Goal: Task Accomplishment & Management: Complete application form

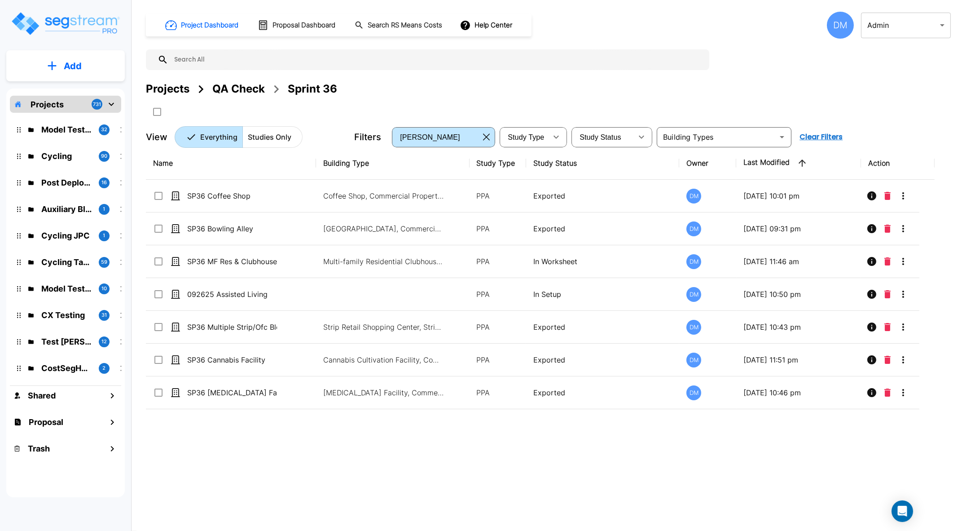
drag, startPoint x: 163, startPoint y: 93, endPoint x: 218, endPoint y: 17, distance: 94.2
click at [163, 92] on div "Projects" at bounding box center [168, 89] width 44 height 16
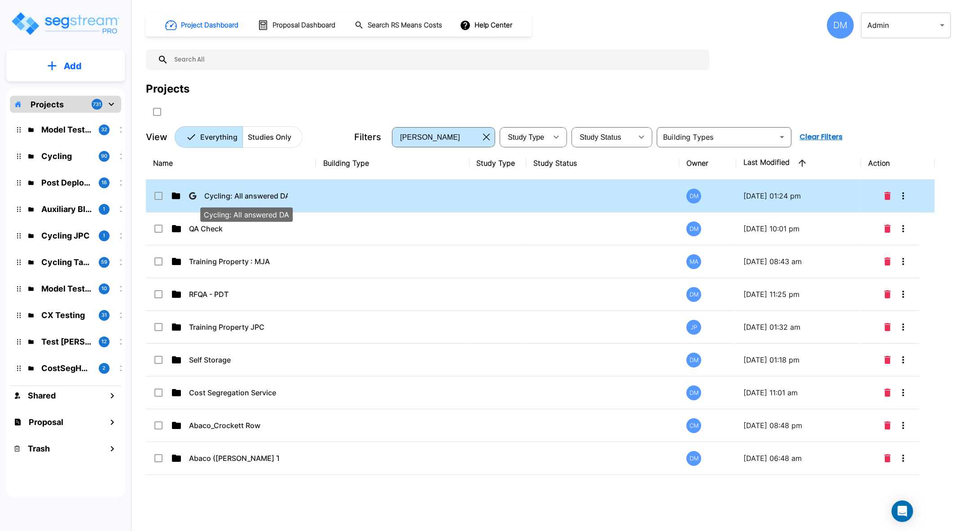
click at [220, 198] on p "Cycling: All answered DA" at bounding box center [246, 195] width 84 height 11
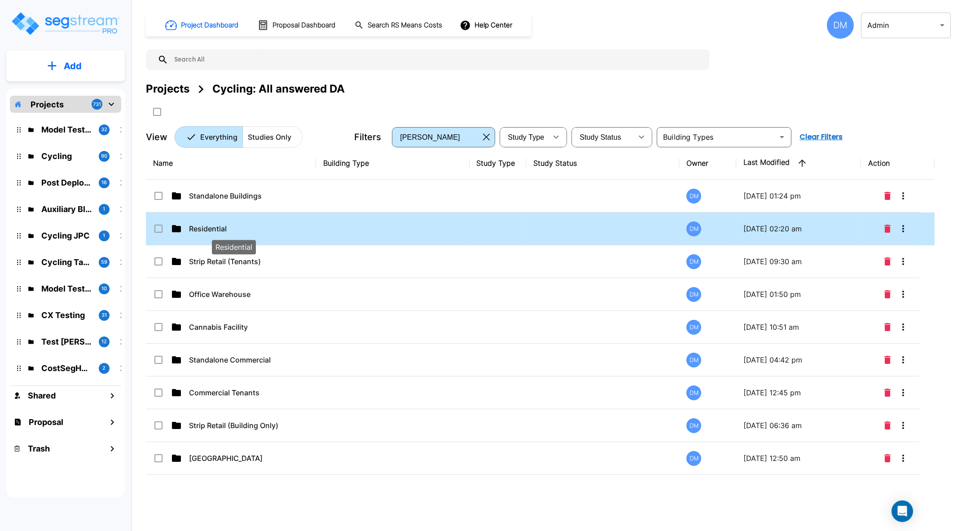
click at [194, 231] on p "Residential" at bounding box center [234, 228] width 90 height 11
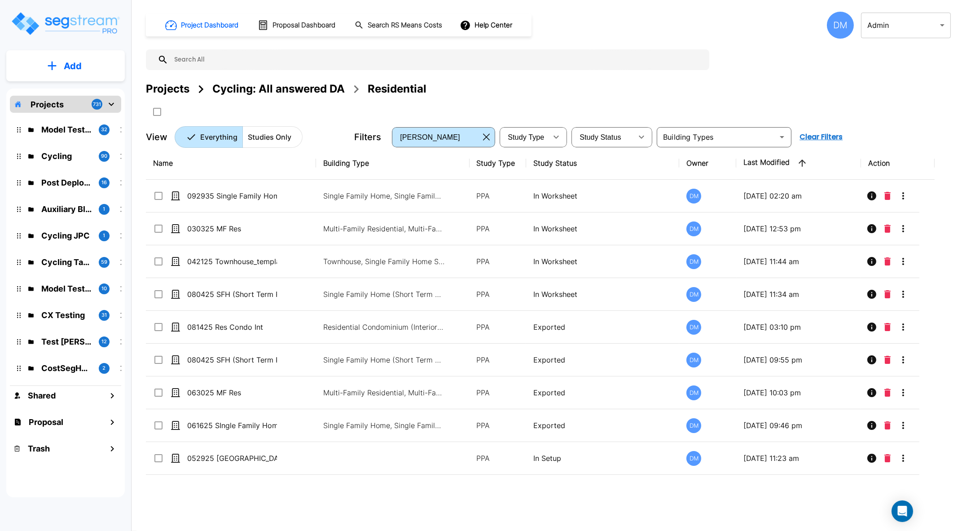
click at [296, 88] on div "Cycling: All answered DA" at bounding box center [278, 89] width 132 height 16
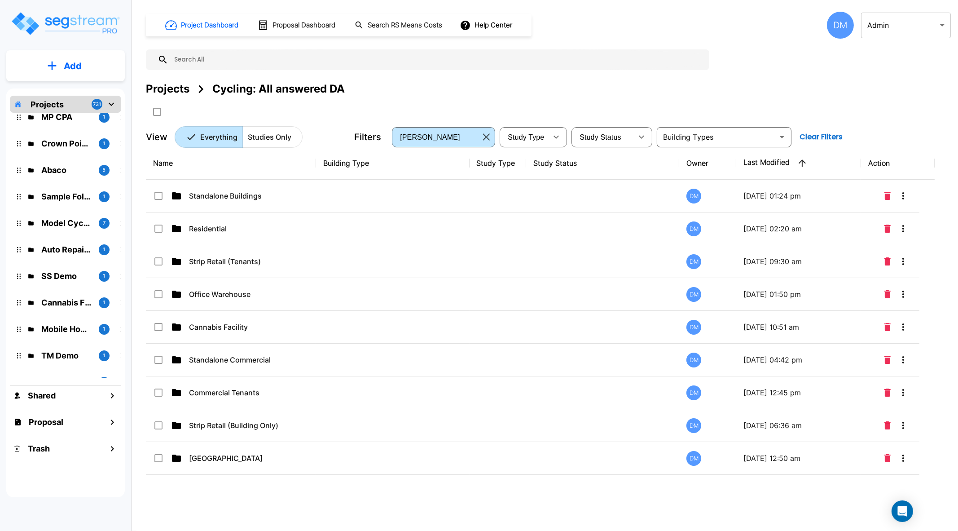
click at [296, 91] on div "Cycling: All answered DA" at bounding box center [278, 89] width 132 height 16
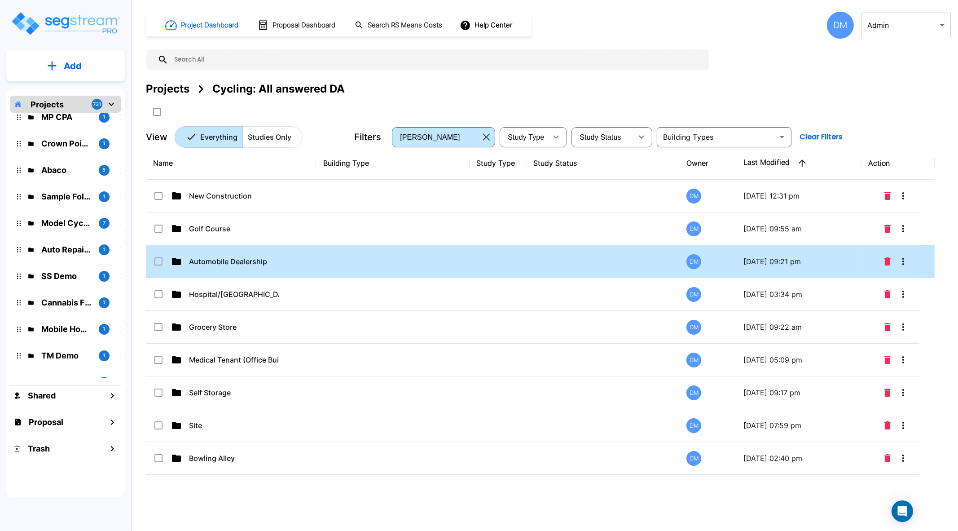
scroll to position [139, 0]
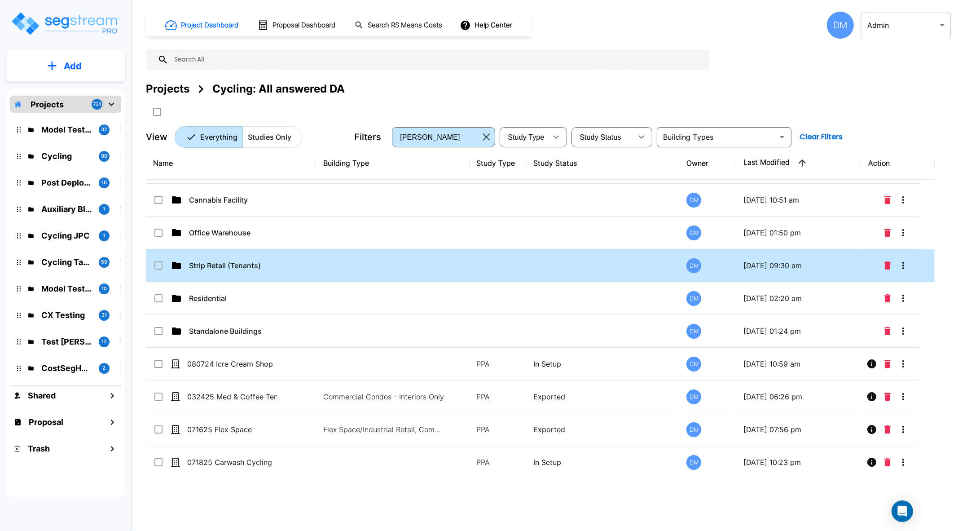
scroll to position [717, 0]
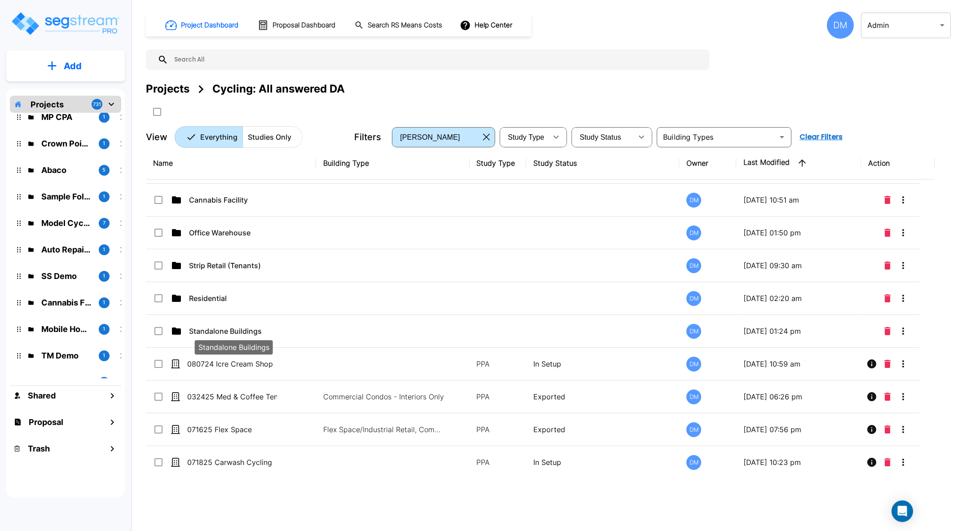
click at [262, 326] on p "Standalone Buildings" at bounding box center [234, 331] width 90 height 11
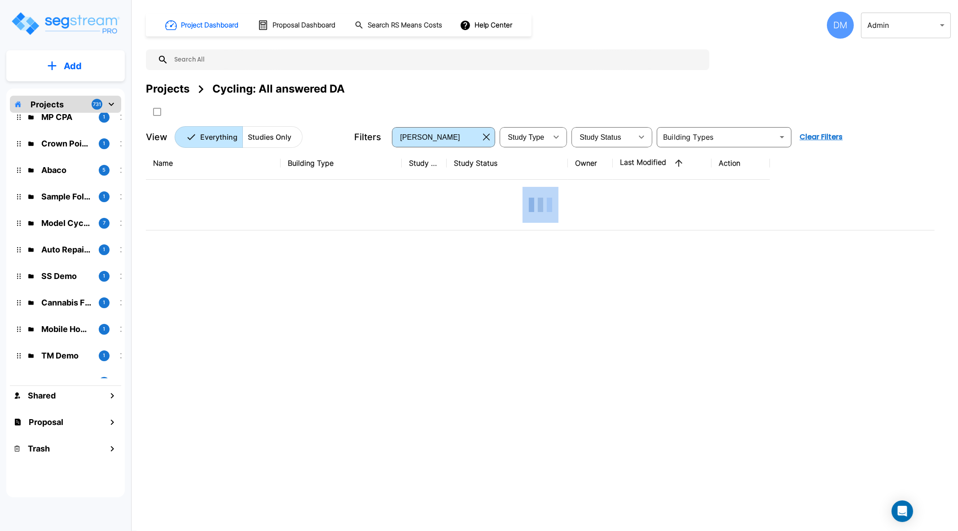
click at [720, 91] on div "Projects Cycling: All answered DA" at bounding box center [548, 89] width 805 height 16
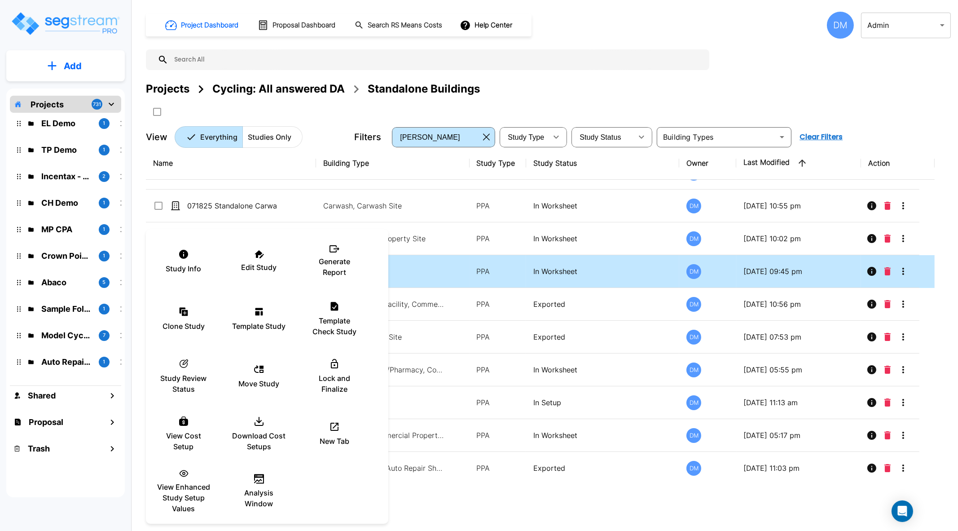
scroll to position [0, 0]
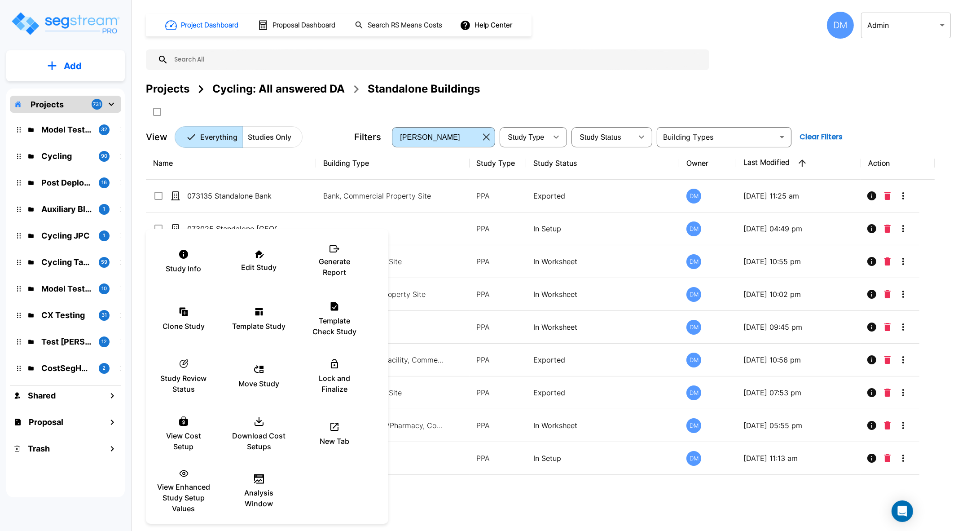
scroll to position [6894, 0]
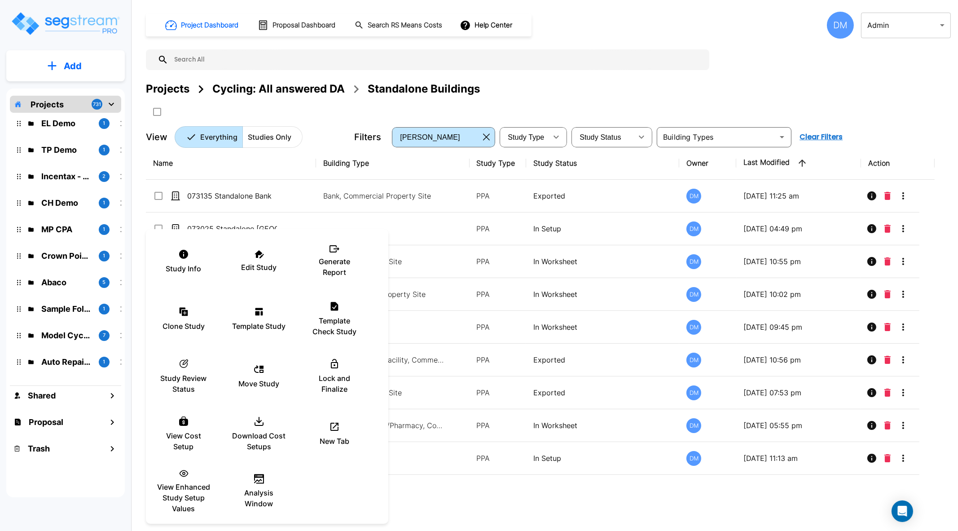
click at [687, 85] on div at bounding box center [479, 265] width 958 height 531
click at [264, 314] on div "Template Study" at bounding box center [259, 318] width 54 height 45
click at [843, 26] on div at bounding box center [479, 265] width 958 height 531
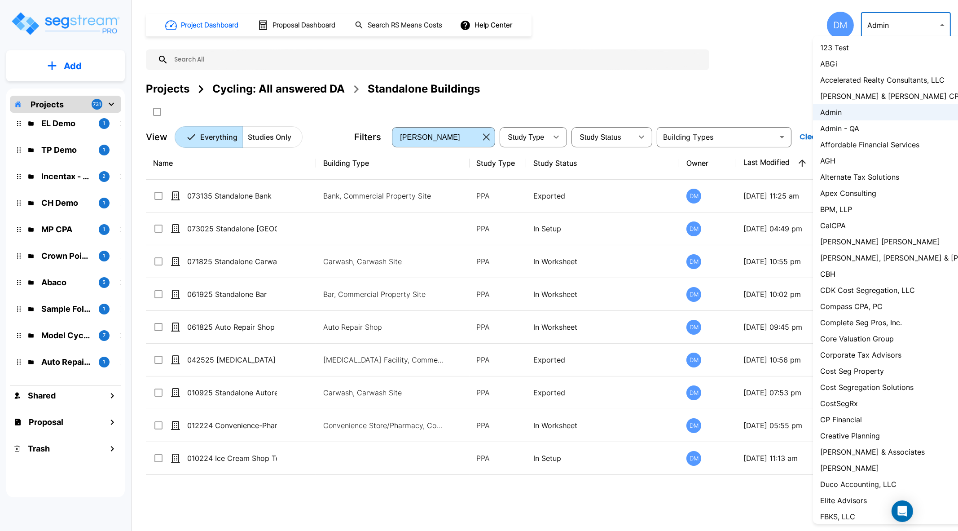
drag, startPoint x: 919, startPoint y: 26, endPoint x: 942, endPoint y: 25, distance: 22.5
click at [919, 24] on body "× Your report is being generated. Be patient! × We're working on your Modificat…" at bounding box center [479, 301] width 958 height 603
click at [942, 23] on div at bounding box center [479, 265] width 958 height 531
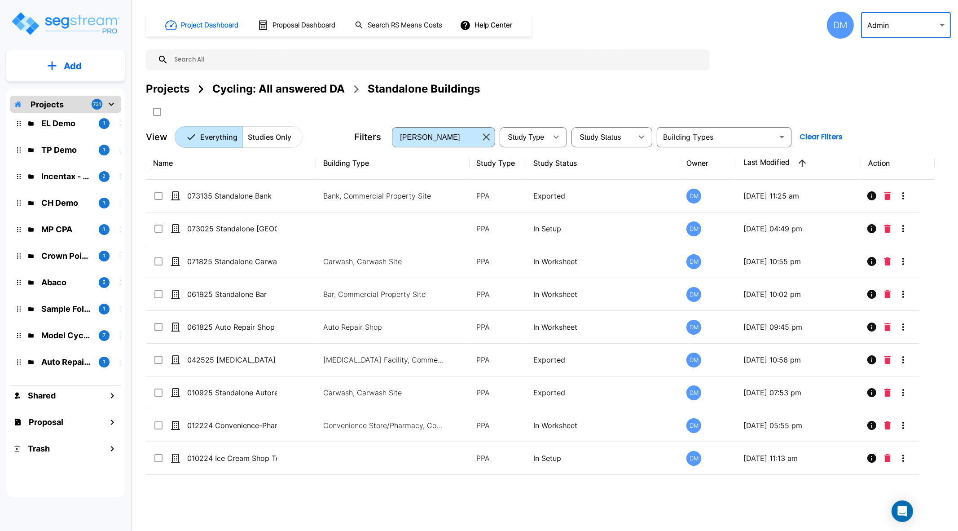
click at [839, 30] on div "123 Test ABGi Accelerated Realty Consultants, LLC [PERSON_NAME] & [PERSON_NAME]…" at bounding box center [479, 265] width 958 height 531
click at [841, 23] on div "DM" at bounding box center [840, 25] width 27 height 27
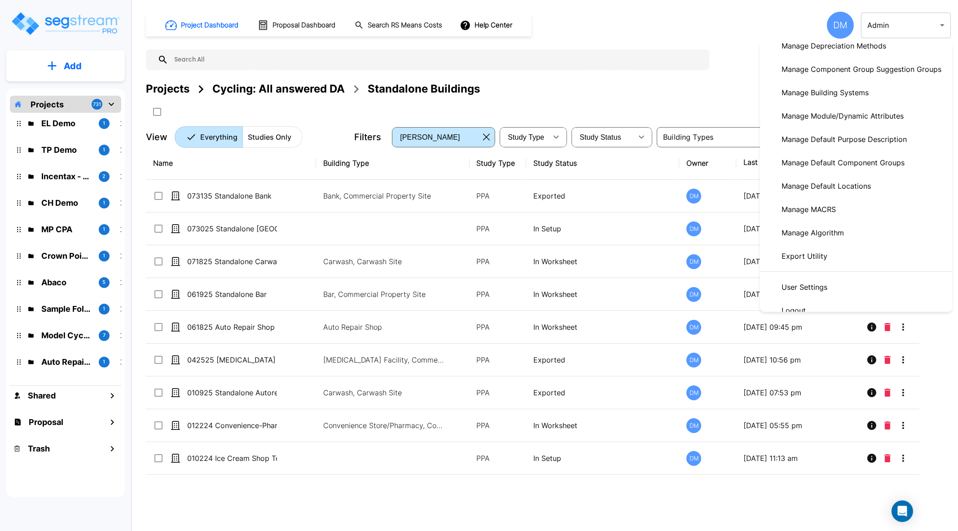
scroll to position [350, 0]
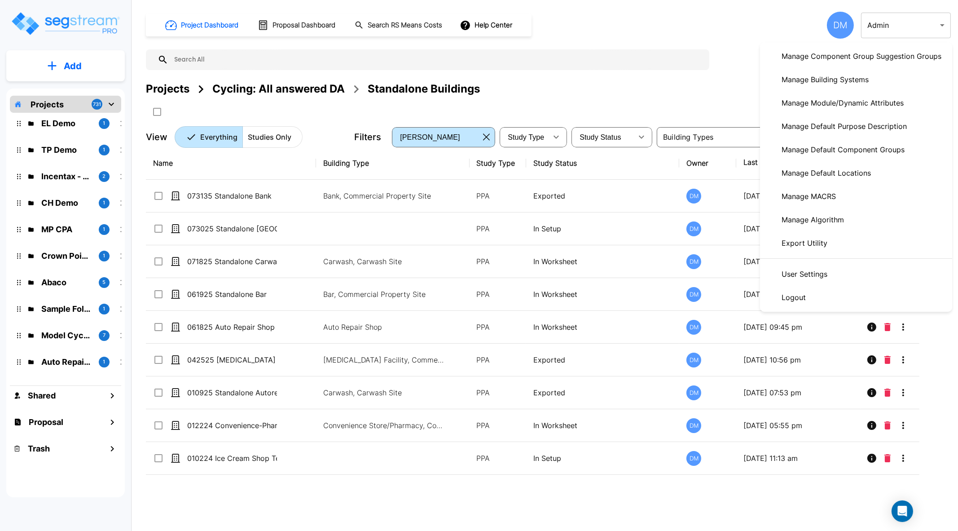
click at [829, 274] on p "User Settings" at bounding box center [804, 274] width 53 height 18
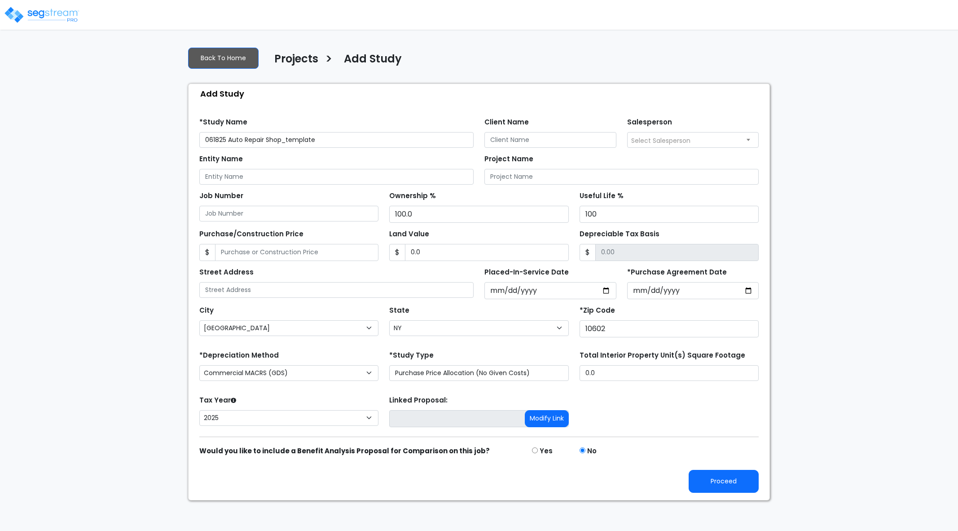
select select "[GEOGRAPHIC_DATA]"
select select "NY"
select select "2025"
drag, startPoint x: 284, startPoint y: 138, endPoint x: 369, endPoint y: 130, distance: 85.7
click at [369, 130] on div "*Study Name 061825 Auto Repair Shop_template" at bounding box center [336, 131] width 274 height 32
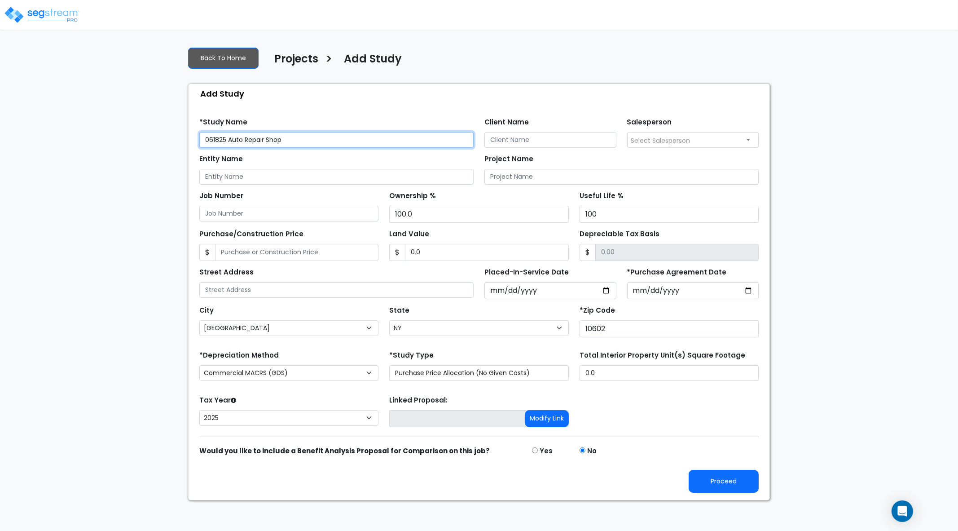
drag, startPoint x: 218, startPoint y: 137, endPoint x: 195, endPoint y: 132, distance: 23.5
click at [196, 132] on div "*Study Name 061825 Auto Repair Shop" at bounding box center [336, 131] width 285 height 32
type input "100325 Auto Repair Shop"
click at [748, 291] on input "*Purchase Agreement Date" at bounding box center [693, 290] width 132 height 17
type input "2025-10-08"
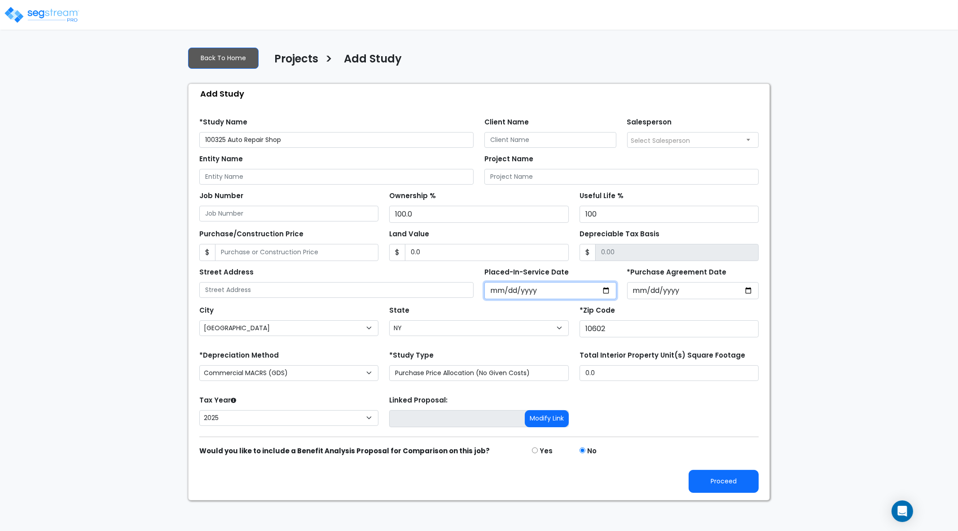
click at [607, 289] on input "2025-06-18" at bounding box center [551, 290] width 132 height 17
click at [603, 287] on input "2025-10-08" at bounding box center [551, 290] width 132 height 17
click at [607, 282] on input "2025-10-08" at bounding box center [551, 290] width 132 height 17
click at [608, 289] on input "2025-10-08" at bounding box center [551, 290] width 132 height 17
type input "2025-10-03"
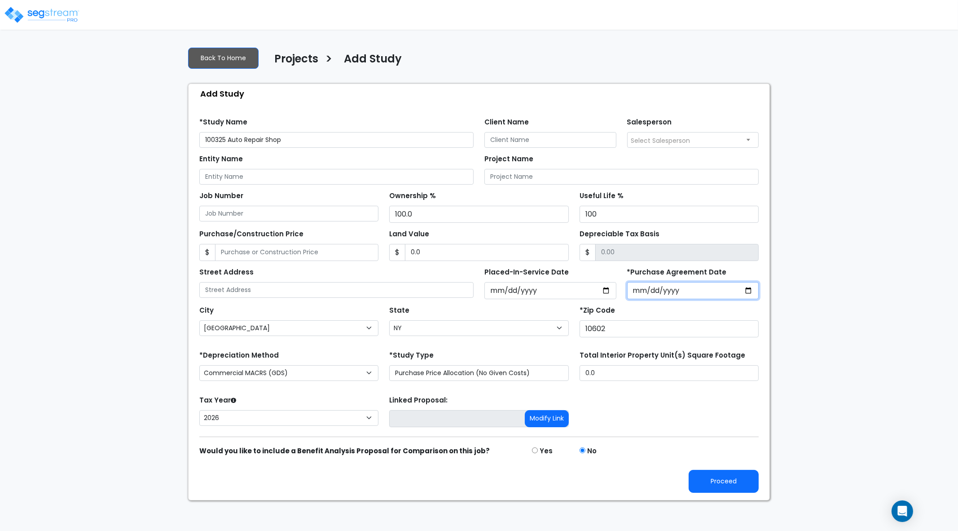
click at [748, 287] on input "2025-10-08" at bounding box center [693, 290] width 132 height 17
type input "2025-10-03"
click at [702, 416] on div "Tax Year Please Enter The Placed In Service Date First. 2026 2025 Prior Years D…" at bounding box center [479, 411] width 570 height 36
click at [727, 481] on button "Proceed" at bounding box center [724, 481] width 70 height 23
type input "0"
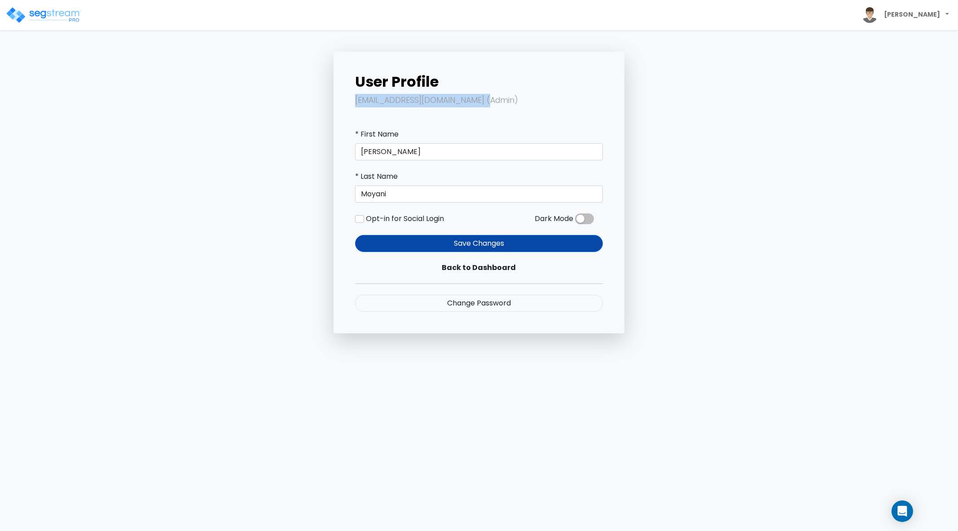
drag, startPoint x: 355, startPoint y: 100, endPoint x: 530, endPoint y: 98, distance: 175.1
click at [527, 98] on div "User Profile [EMAIL_ADDRESS][DOMAIN_NAME] (Admin) * First Name [PERSON_NAME] * …" at bounding box center [479, 193] width 291 height 282
click at [617, 101] on div "User Profile [EMAIL_ADDRESS][DOMAIN_NAME] (Admin) * First Name [PERSON_NAME] * …" at bounding box center [479, 193] width 291 height 282
click at [498, 102] on p "[EMAIL_ADDRESS][DOMAIN_NAME] (Admin)" at bounding box center [479, 100] width 248 height 13
click at [445, 98] on p "[EMAIL_ADDRESS][DOMAIN_NAME] (Admin)" at bounding box center [479, 100] width 248 height 13
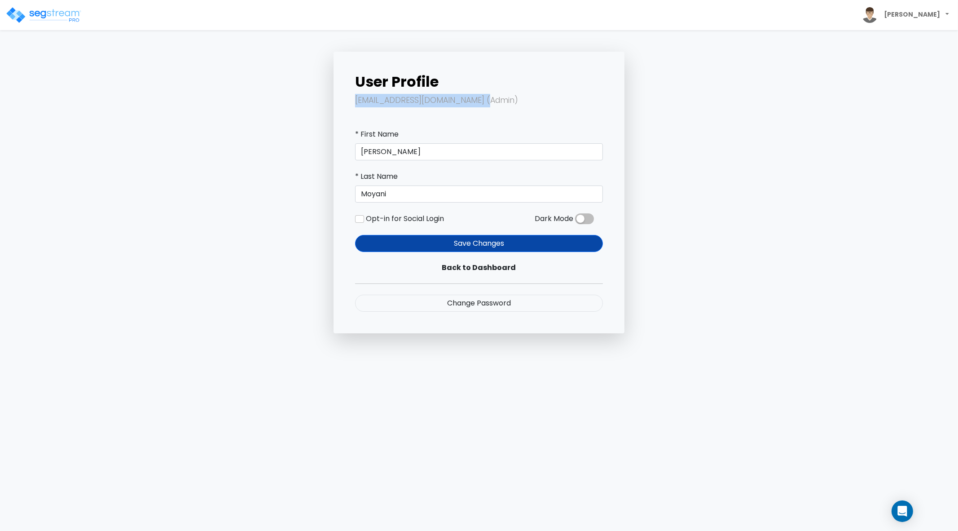
click at [382, 104] on p "[EMAIL_ADDRESS][DOMAIN_NAME] (Admin)" at bounding box center [479, 100] width 248 height 13
drag, startPoint x: 361, startPoint y: 98, endPoint x: 518, endPoint y: 88, distance: 157.5
click at [518, 88] on div "User Profile [EMAIL_ADDRESS][DOMAIN_NAME] (Admin) * First Name [PERSON_NAME] * …" at bounding box center [479, 193] width 291 height 282
click at [665, 86] on div "User Profile [EMAIL_ADDRESS][DOMAIN_NAME] (Admin) * First Name [PERSON_NAME] * …" at bounding box center [479, 193] width 593 height 282
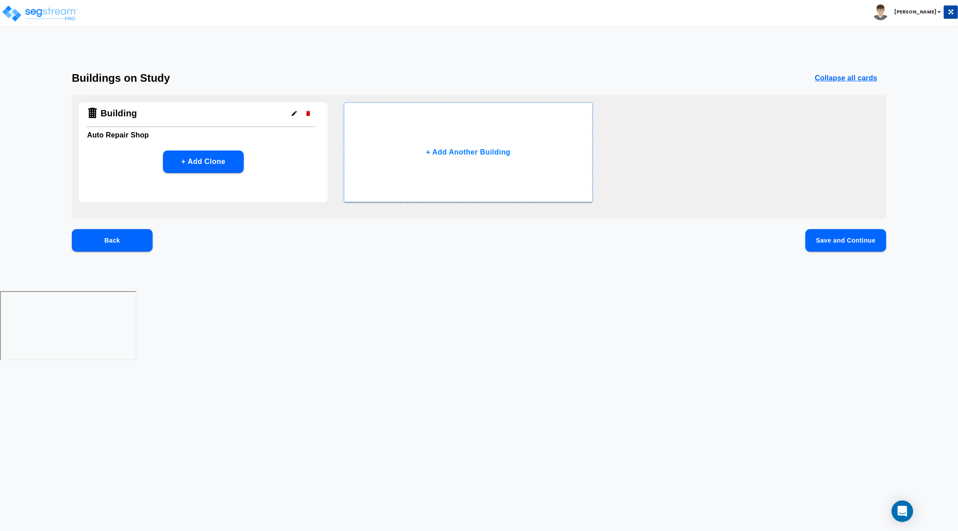
click at [850, 233] on button "Save and Continue" at bounding box center [846, 240] width 81 height 22
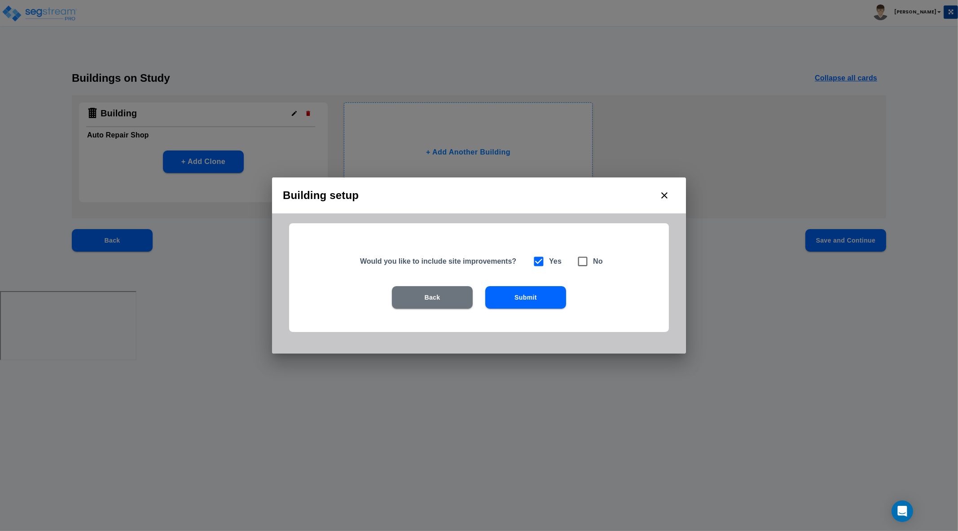
click at [557, 299] on button "Submit" at bounding box center [525, 297] width 81 height 22
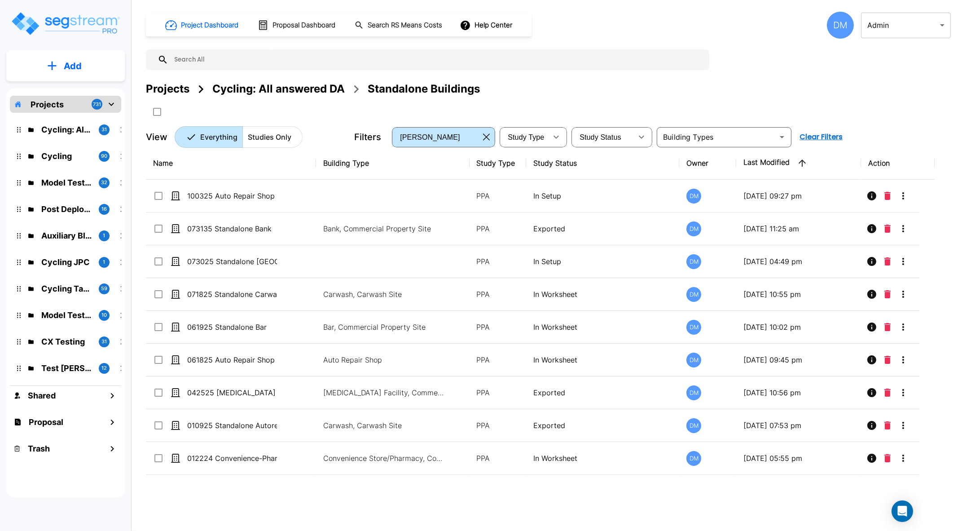
click at [339, 88] on div "Cycling: All answered DA" at bounding box center [278, 89] width 132 height 16
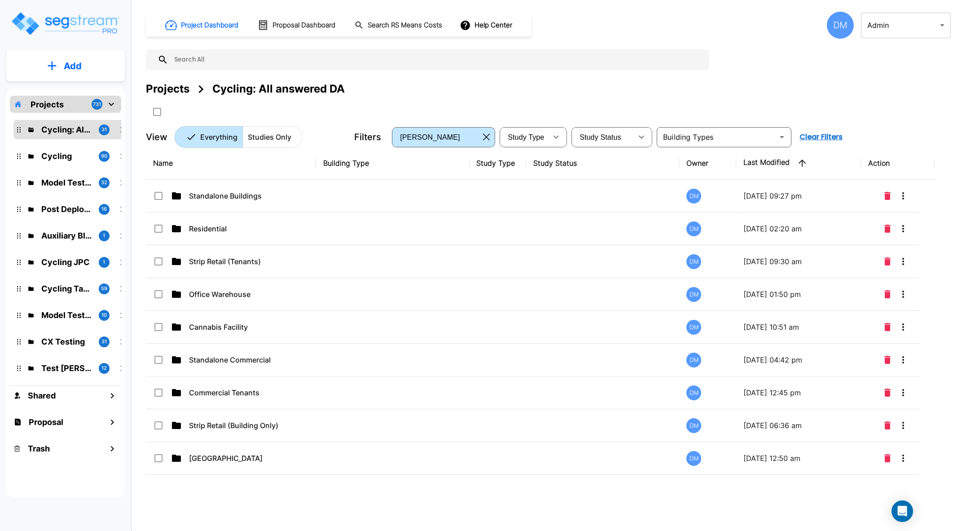
click at [203, 228] on p "Residential" at bounding box center [234, 228] width 90 height 11
